Goal: Check status: Check status

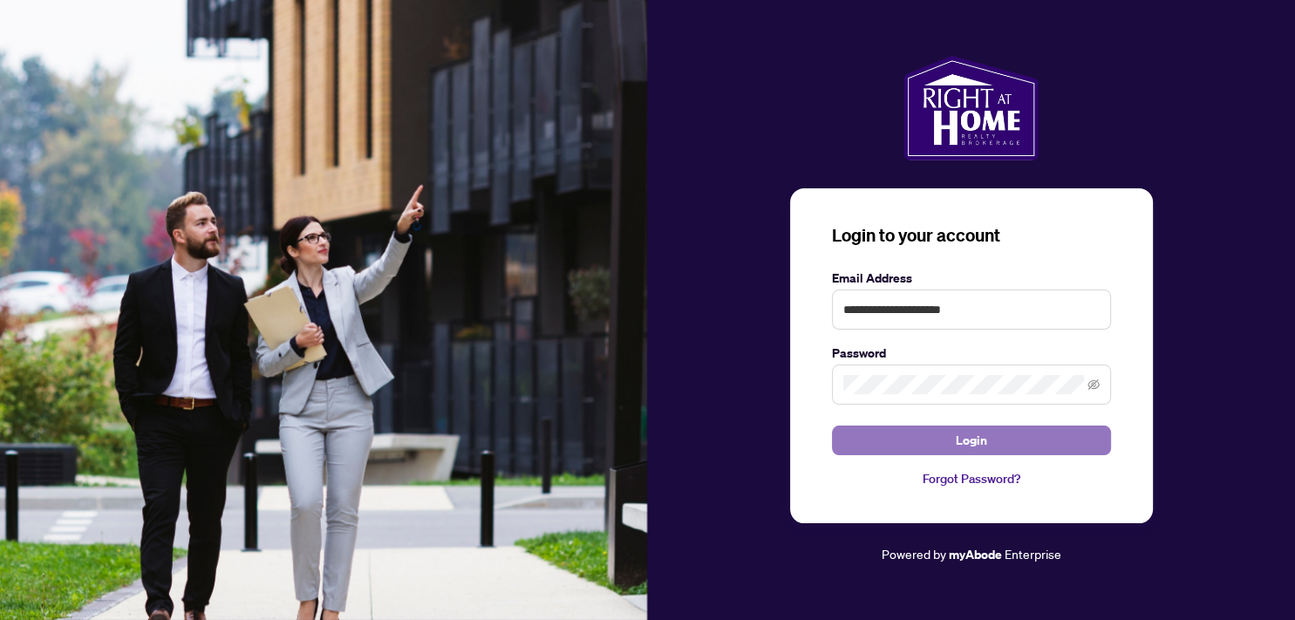
click at [959, 439] on span "Login" at bounding box center [971, 440] width 31 height 28
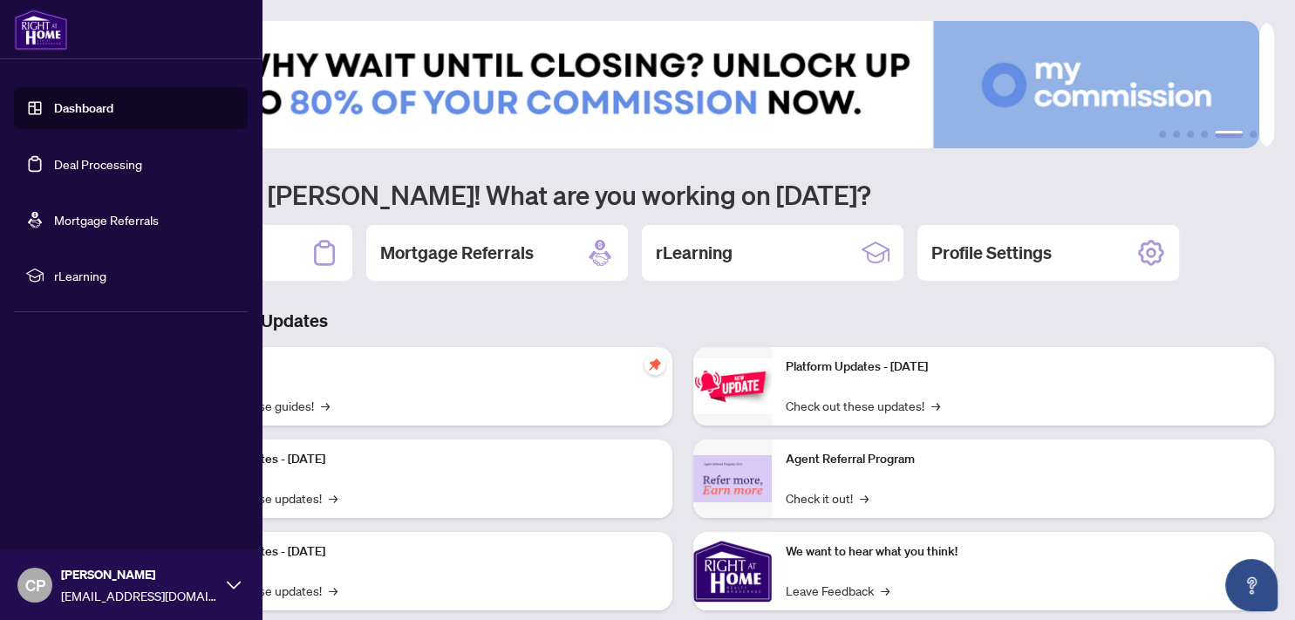
click at [106, 166] on link "Deal Processing" at bounding box center [98, 164] width 88 height 16
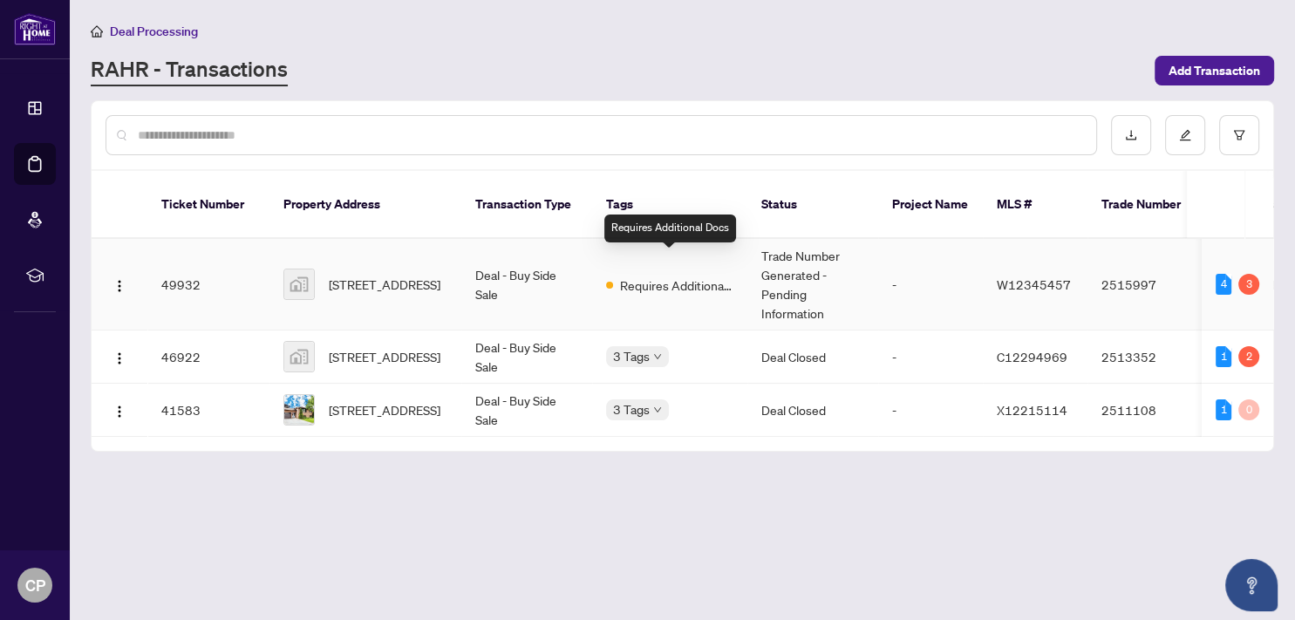
click at [646, 275] on span "Requires Additional Docs" at bounding box center [676, 284] width 113 height 19
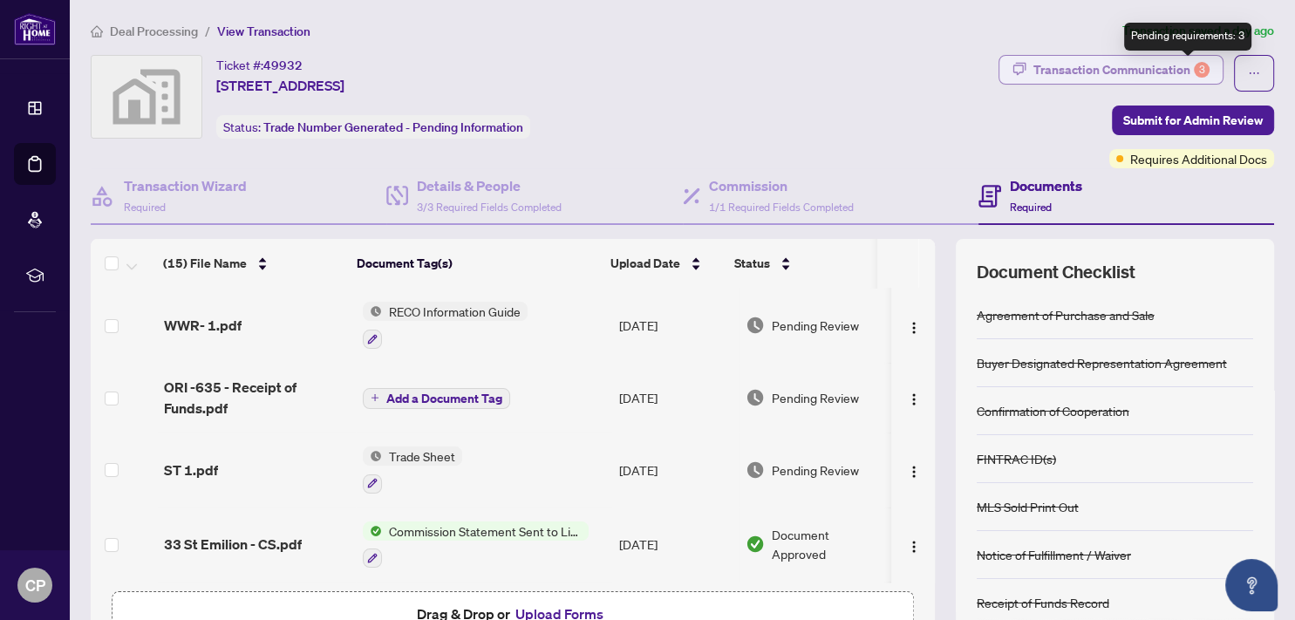
click at [1194, 66] on div "3" at bounding box center [1202, 70] width 16 height 16
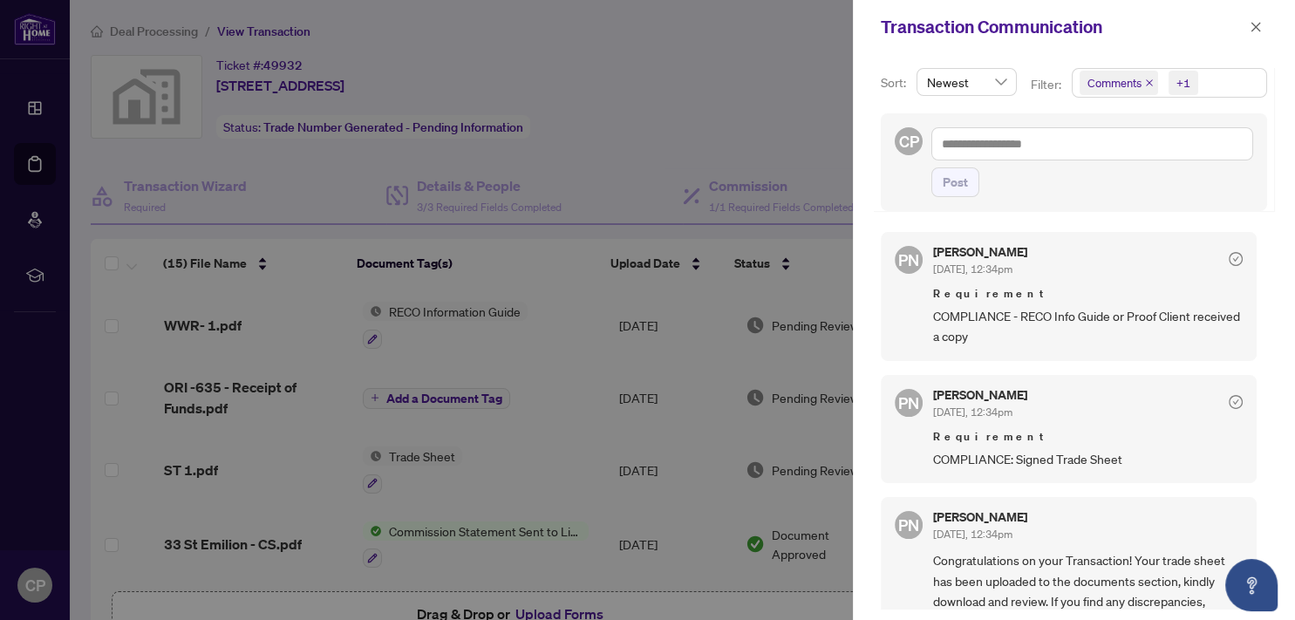
click at [752, 136] on div at bounding box center [647, 310] width 1295 height 620
click at [1251, 25] on icon "close" at bounding box center [1255, 27] width 12 height 12
